Goal: Task Accomplishment & Management: Use online tool/utility

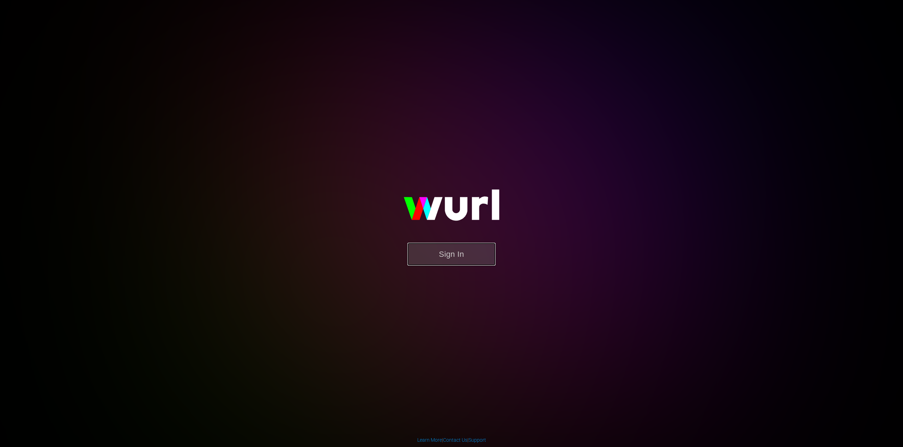
click at [461, 264] on button "Sign In" at bounding box center [451, 254] width 88 height 23
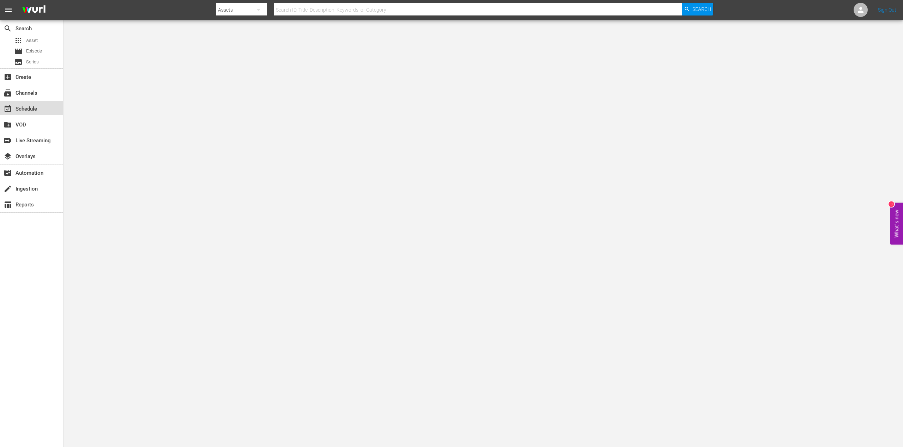
click at [28, 109] on div "event_available Schedule" at bounding box center [19, 108] width 39 height 6
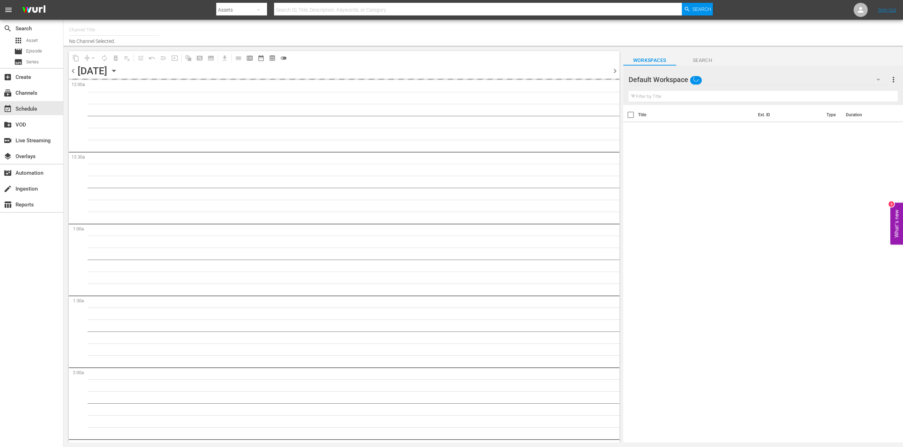
type input "TV by Prime (1990)"
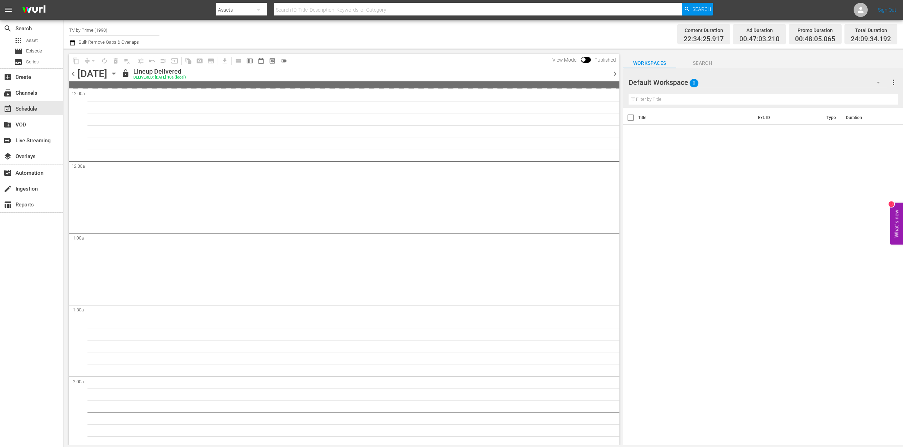
click at [118, 76] on icon "button" at bounding box center [114, 74] width 8 height 8
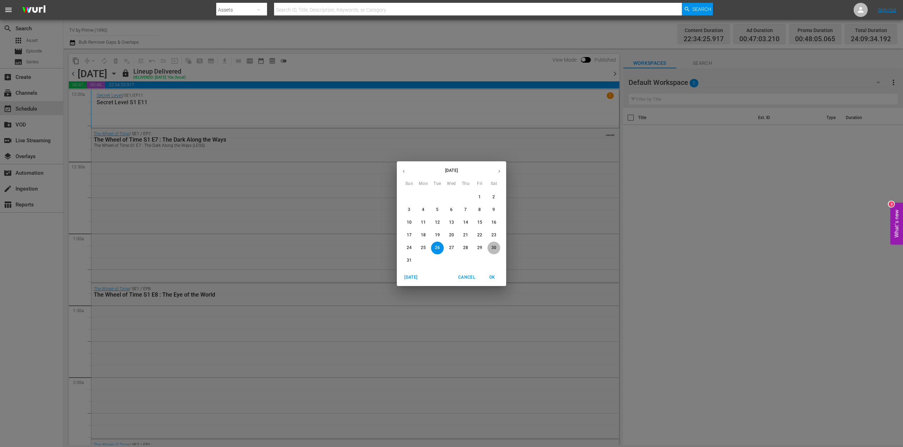
click at [493, 250] on p "30" at bounding box center [493, 248] width 5 height 6
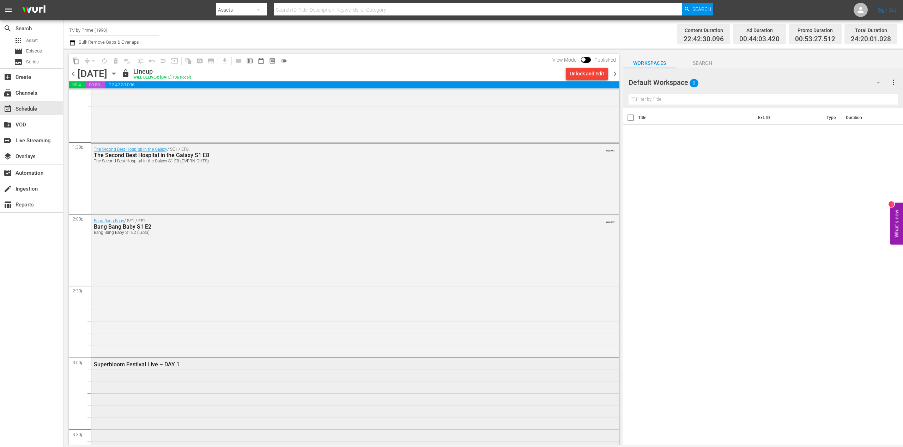
scroll to position [1889, 0]
